Goal: Navigation & Orientation: Find specific page/section

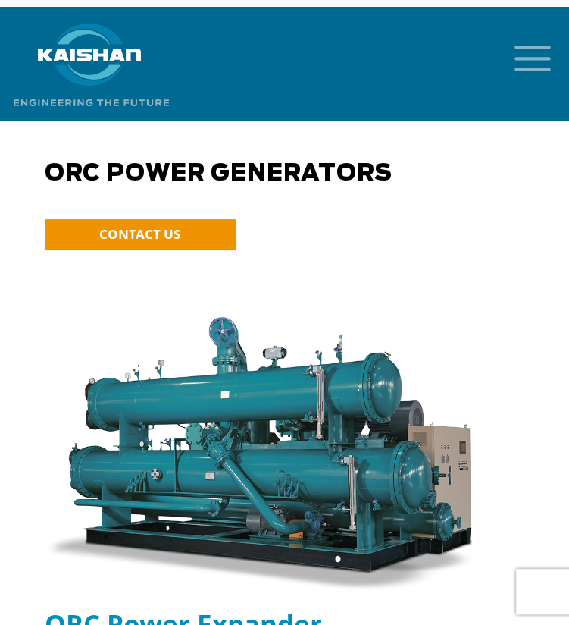
scroll to position [14, 0]
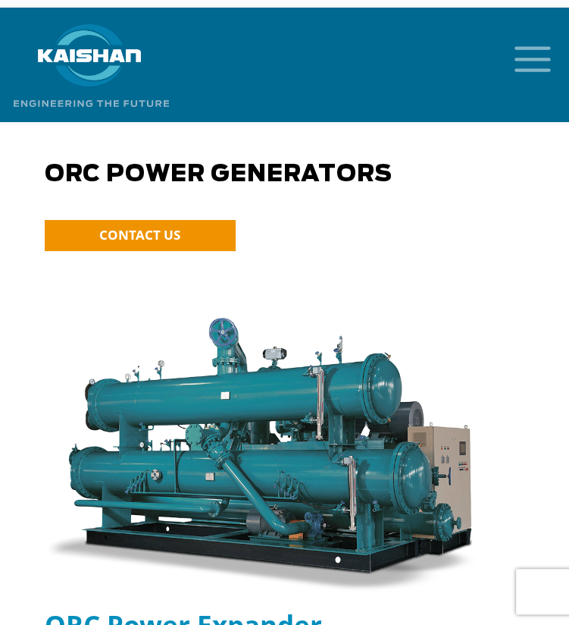
click at [532, 46] on icon "mobile menu" at bounding box center [533, 57] width 49 height 47
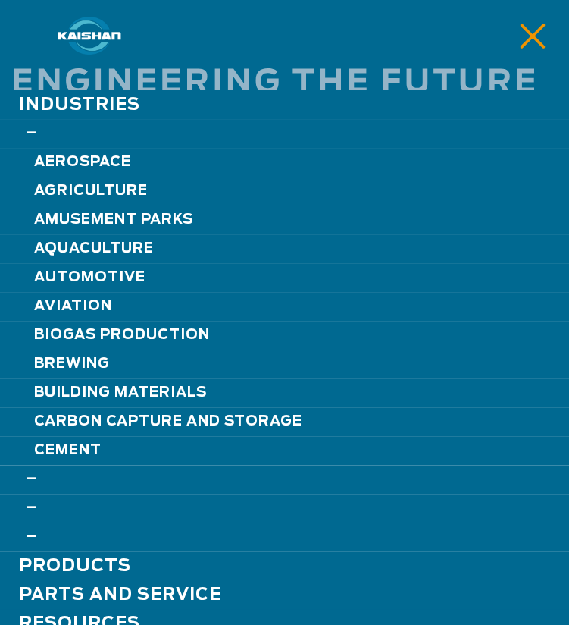
scroll to position [168, 0]
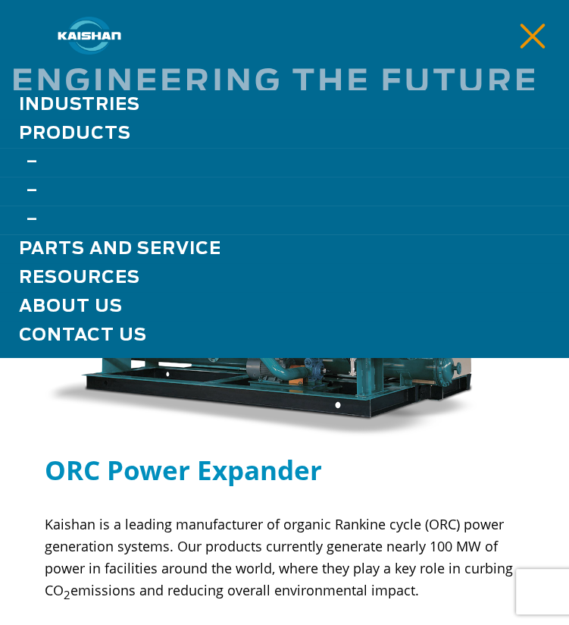
click at [65, 139] on span "Products" at bounding box center [75, 133] width 112 height 17
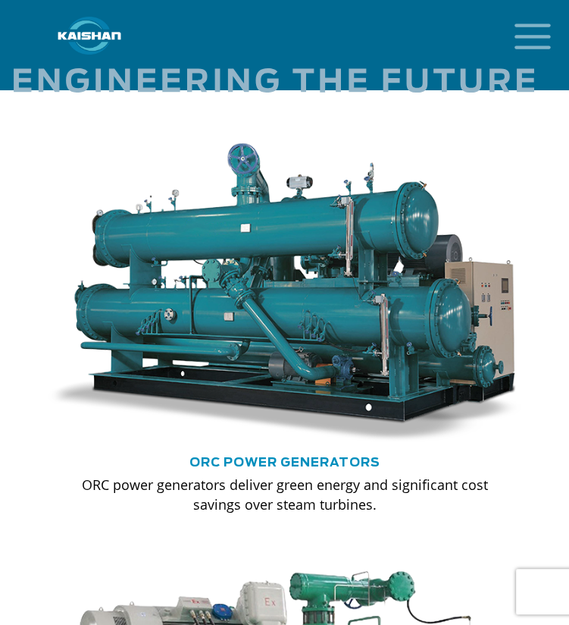
scroll to position [1988, 0]
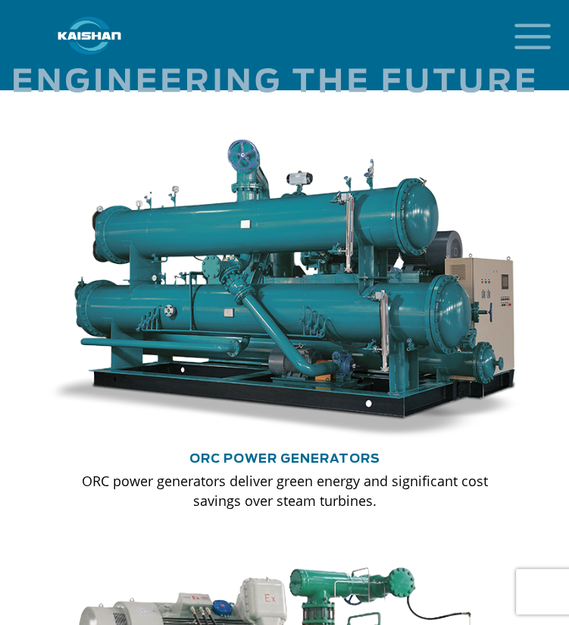
click at [229, 453] on link "ORC Power Generators" at bounding box center [285, 459] width 191 height 12
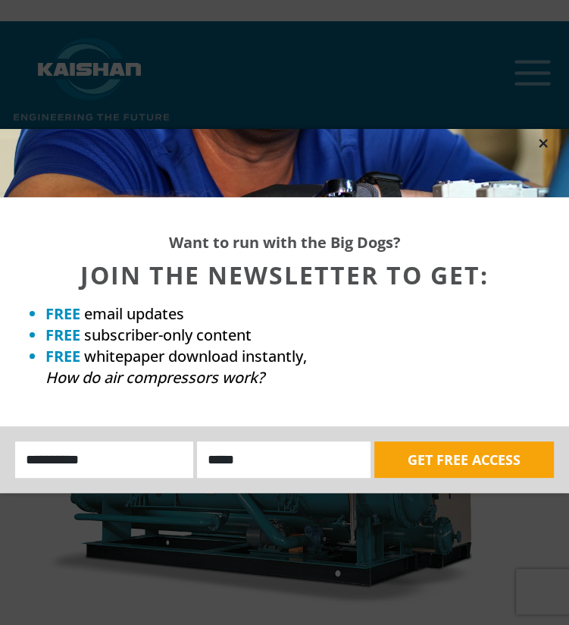
click at [544, 146] on icon at bounding box center [544, 143] width 14 height 14
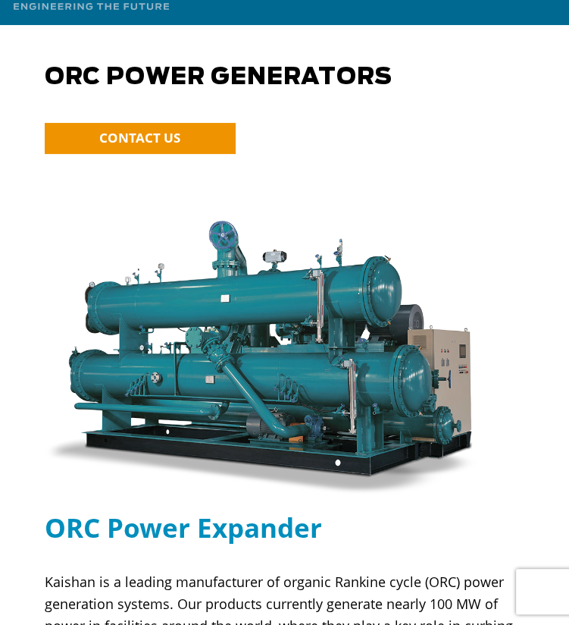
scroll to position [112, 0]
